Goal: Task Accomplishment & Management: Manage account settings

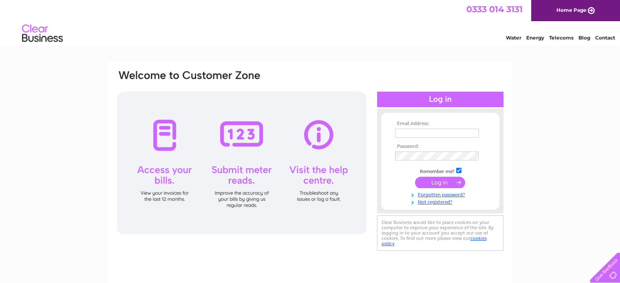
type input "charlotte.boyd@passthekeys.co.uk"
click at [445, 184] on input "submit" at bounding box center [440, 182] width 50 height 11
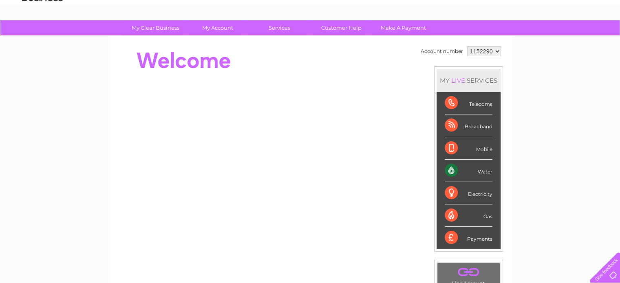
scroll to position [7, 0]
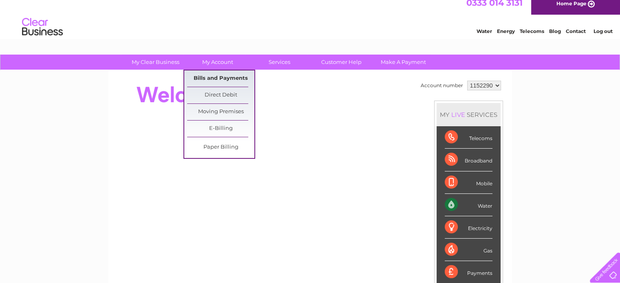
click at [219, 75] on link "Bills and Payments" at bounding box center [220, 79] width 67 height 16
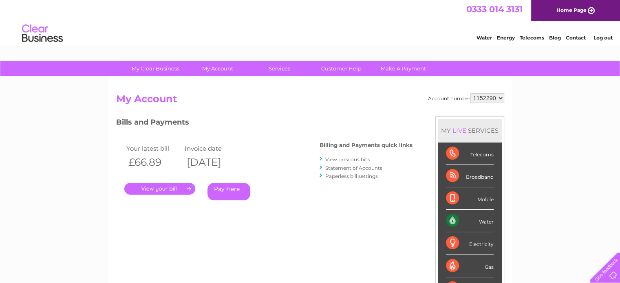
click at [165, 191] on link "." at bounding box center [159, 189] width 71 height 12
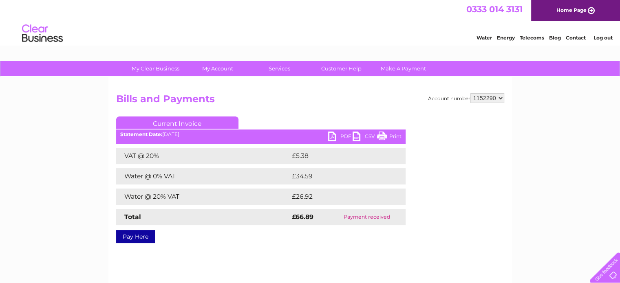
click at [201, 122] on link "Current Invoice" at bounding box center [177, 123] width 122 height 12
click at [334, 138] on link "PDF" at bounding box center [340, 138] width 24 height 12
